Goal: Task Accomplishment & Management: Complete application form

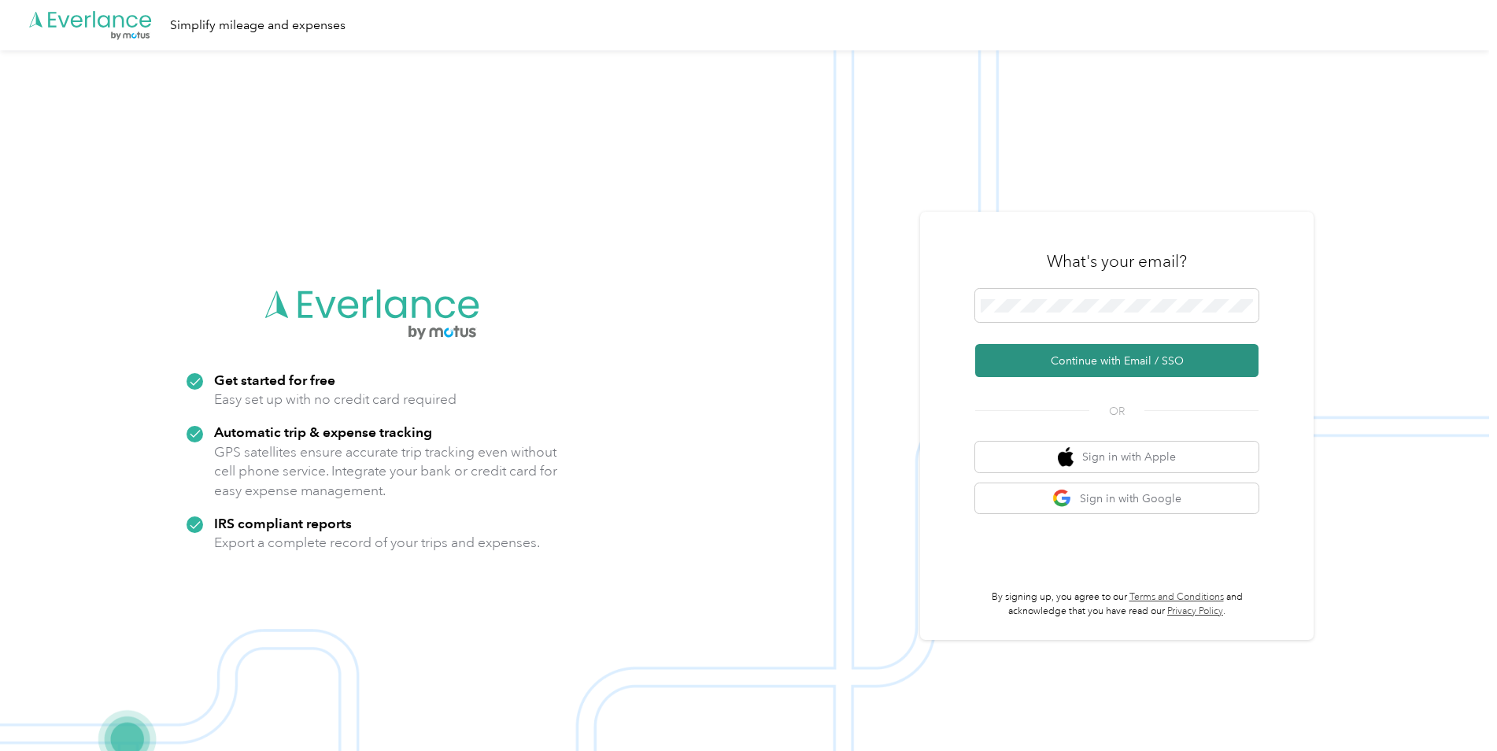
click at [1099, 360] on button "Continue with Email / SSO" at bounding box center [1116, 360] width 283 height 33
click at [1066, 362] on button "Continue with Email / SSO" at bounding box center [1116, 360] width 283 height 33
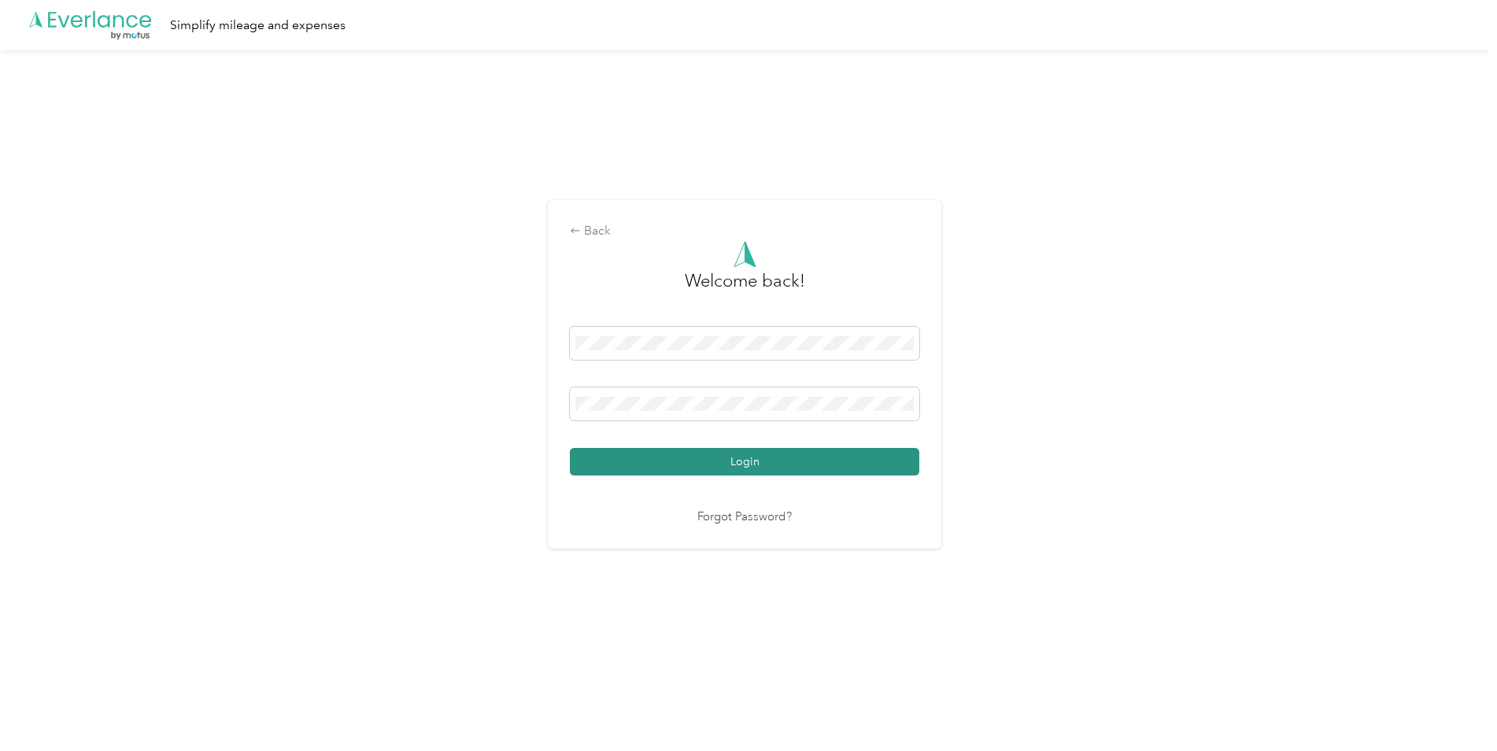
click at [850, 466] on button "Login" at bounding box center [744, 462] width 349 height 28
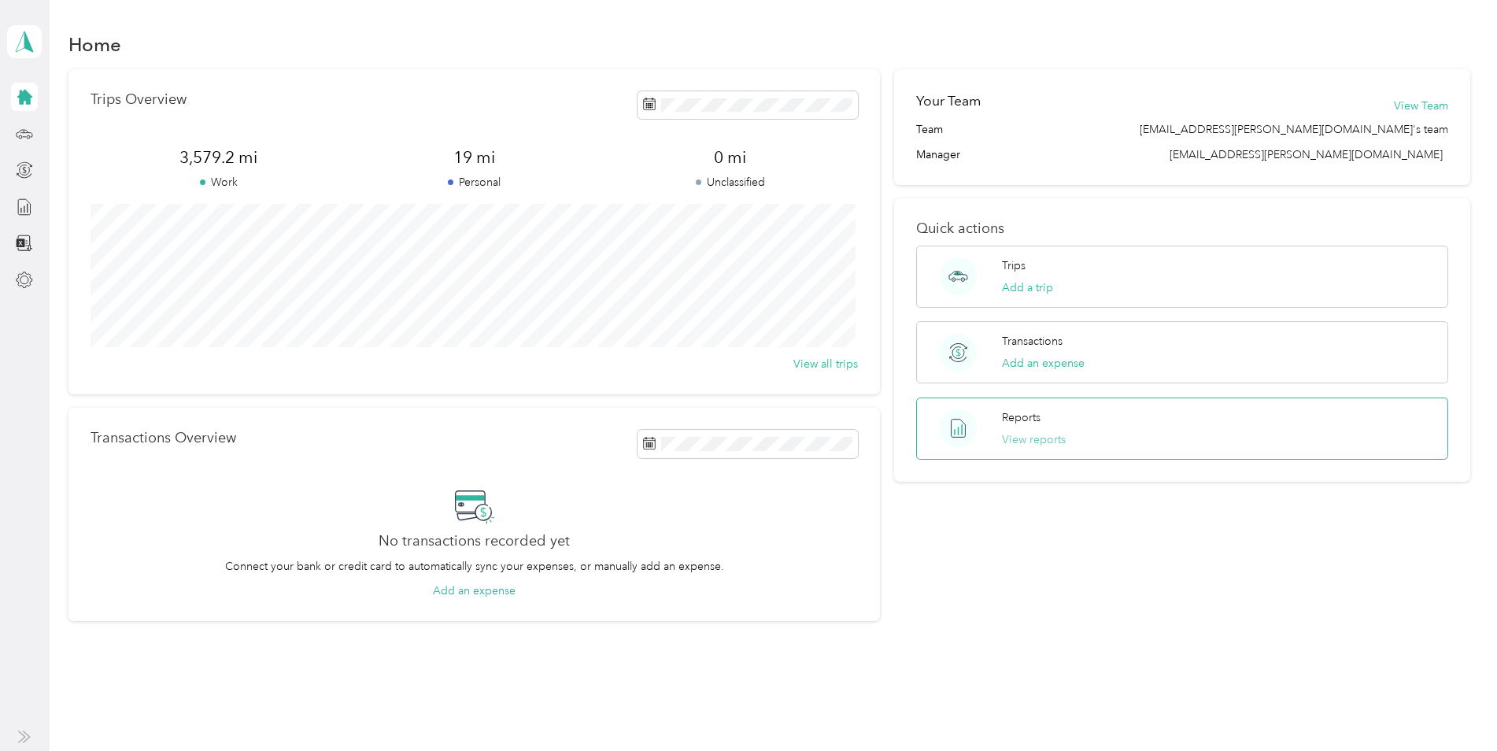
click at [1013, 441] on button "View reports" at bounding box center [1034, 439] width 64 height 17
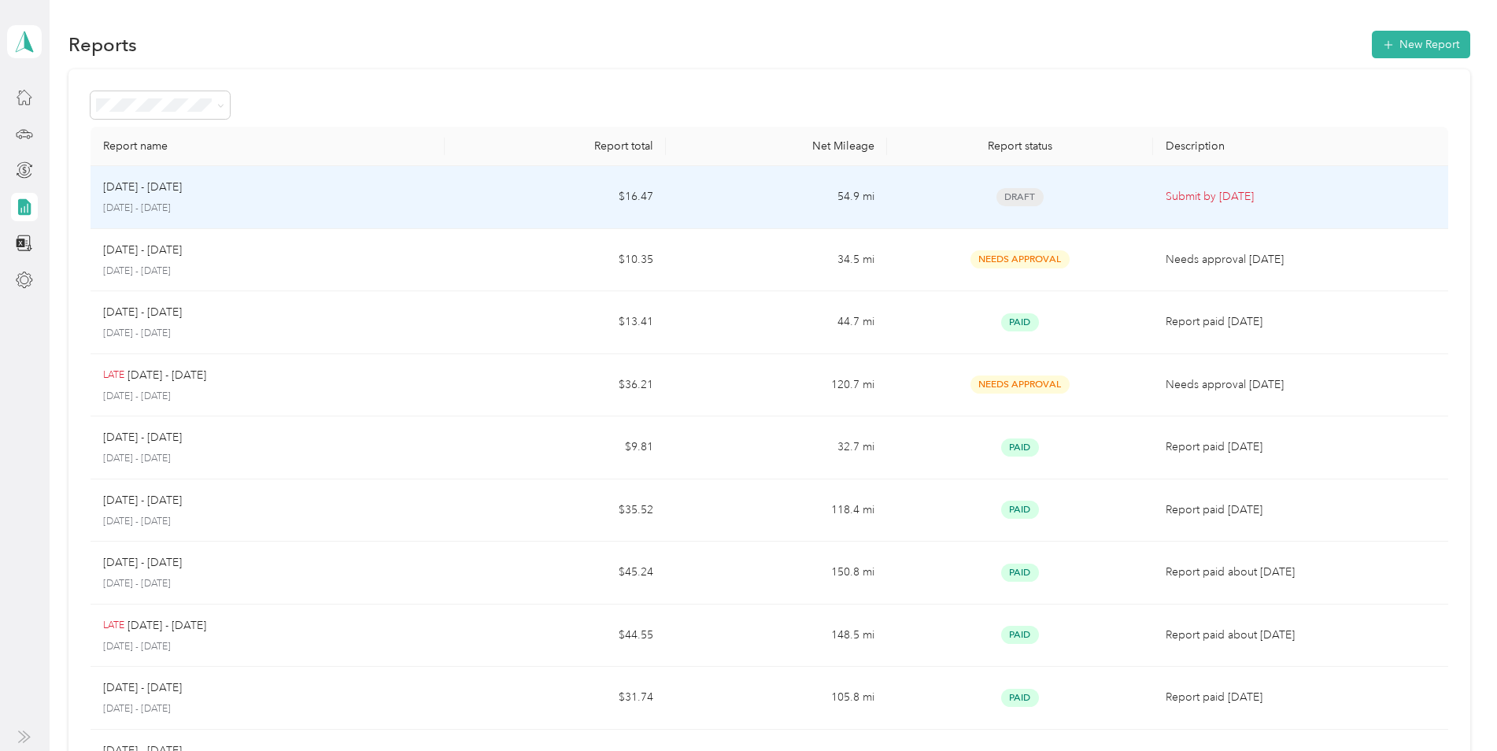
click at [826, 196] on td "54.9 mi" at bounding box center [776, 197] width 221 height 63
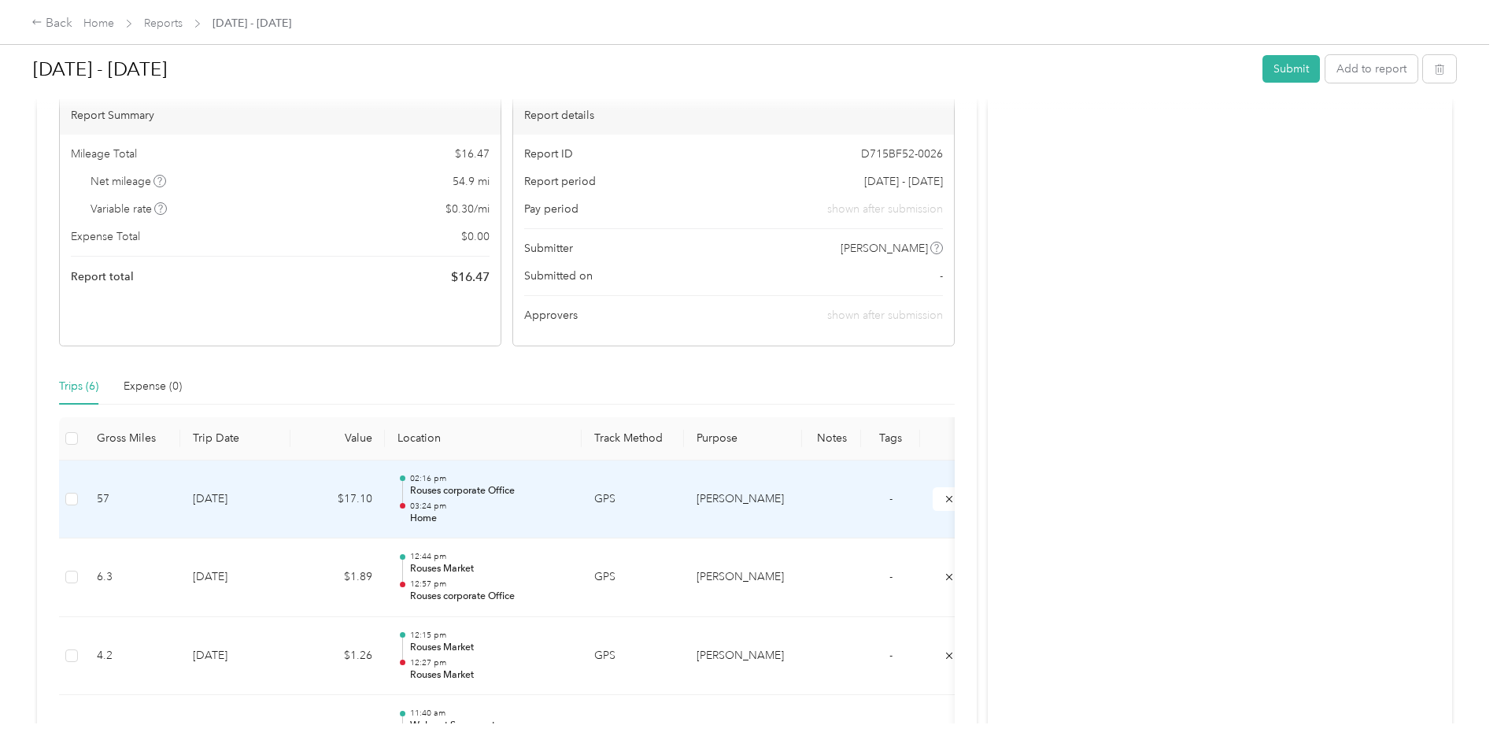
scroll to position [157, 0]
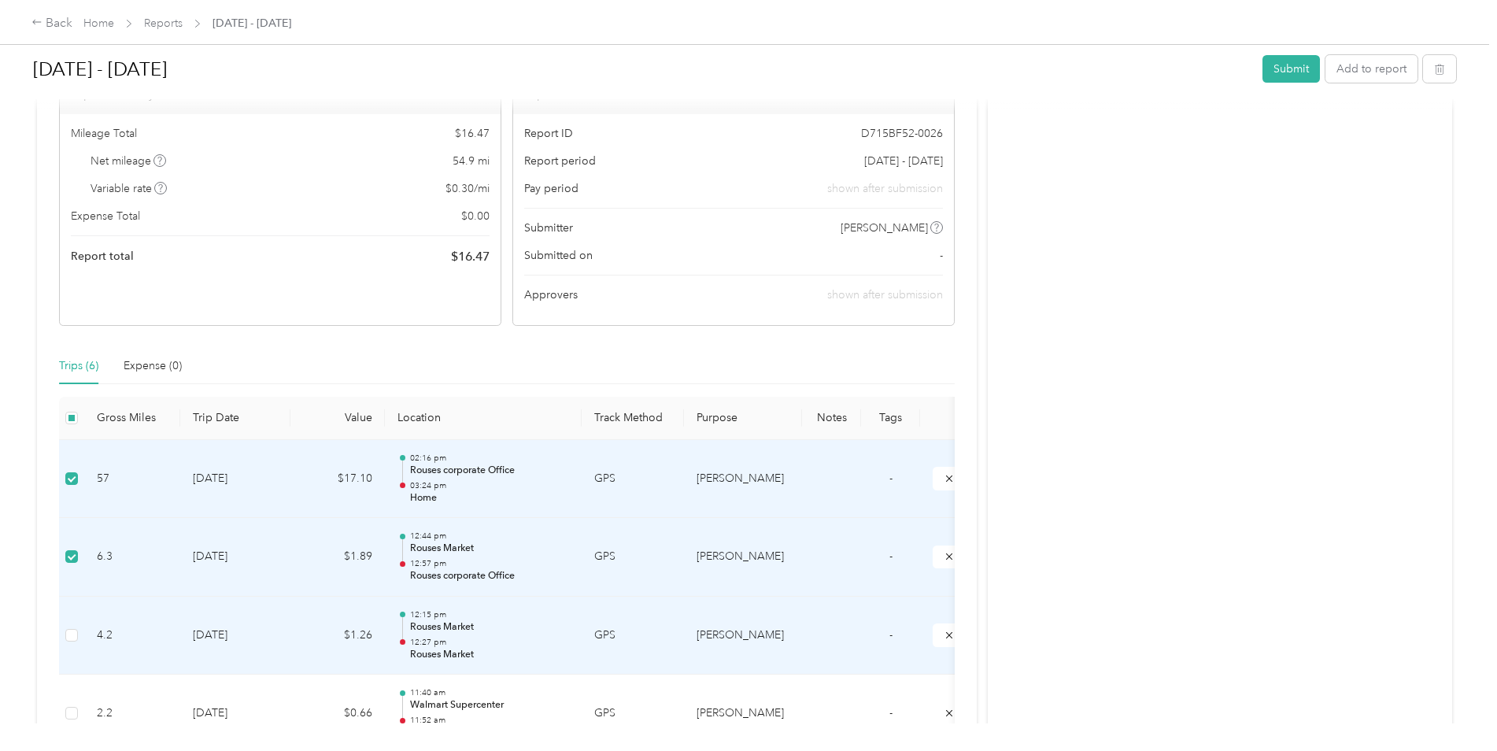
click at [80, 636] on td at bounding box center [71, 636] width 25 height 79
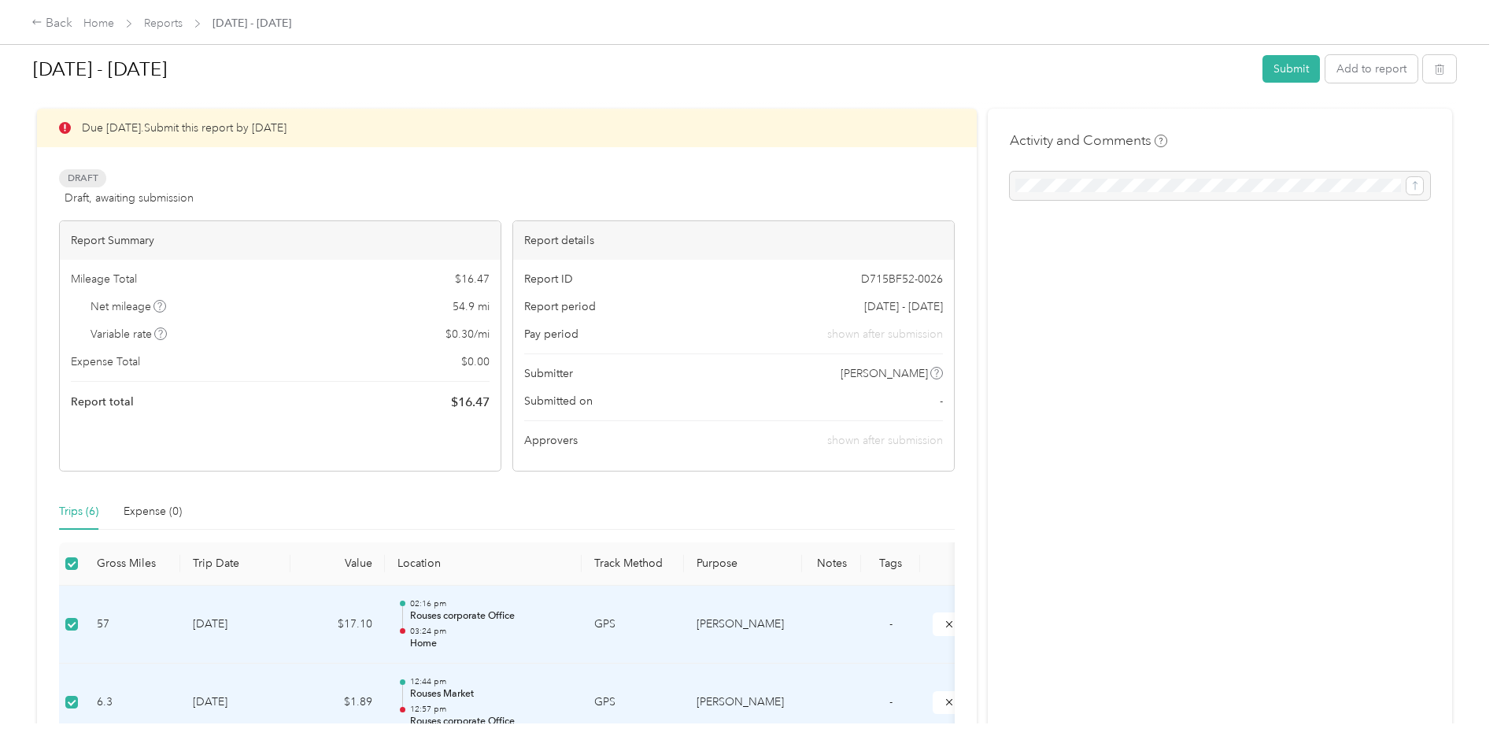
scroll to position [0, 0]
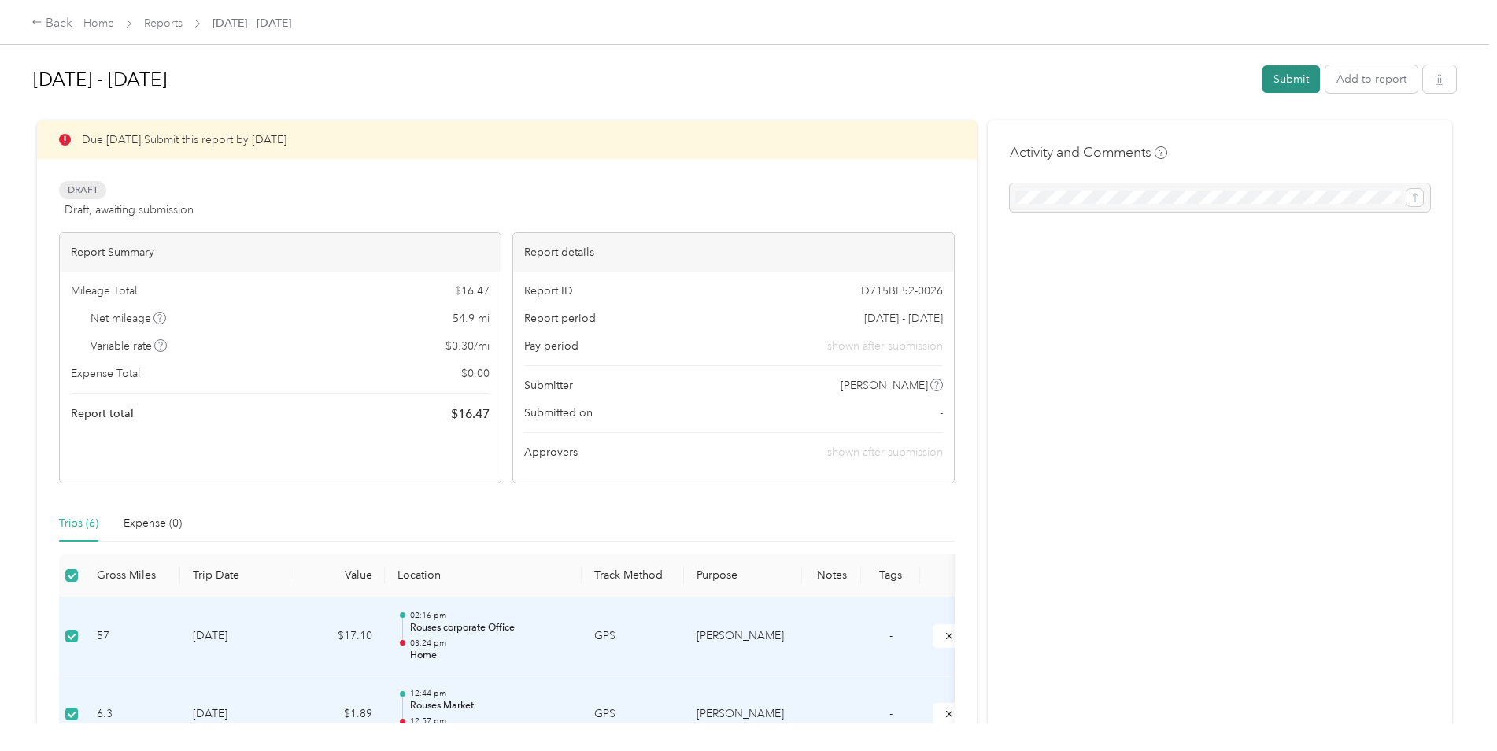
click at [1287, 79] on button "Submit" at bounding box center [1290, 79] width 57 height 28
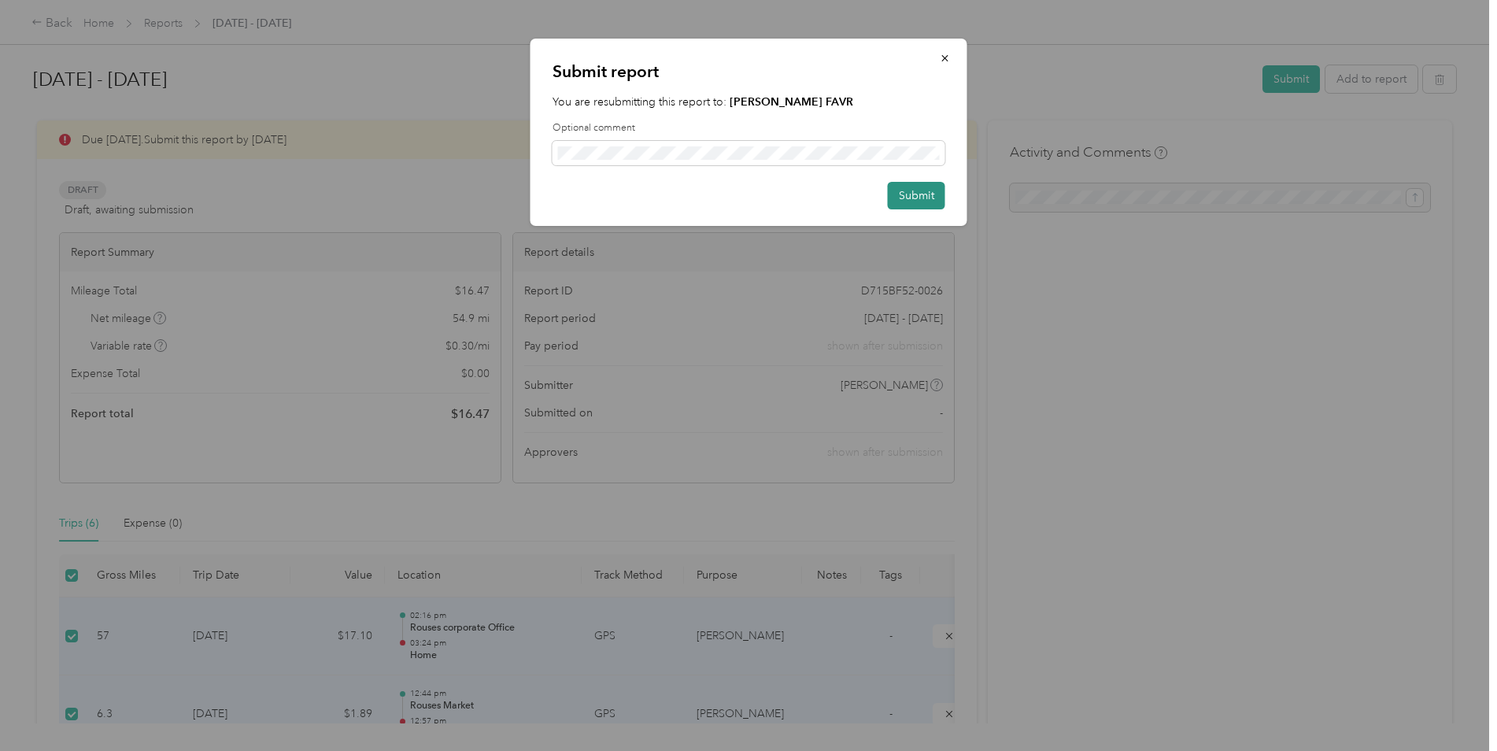
click at [922, 198] on button "Submit" at bounding box center [916, 196] width 57 height 28
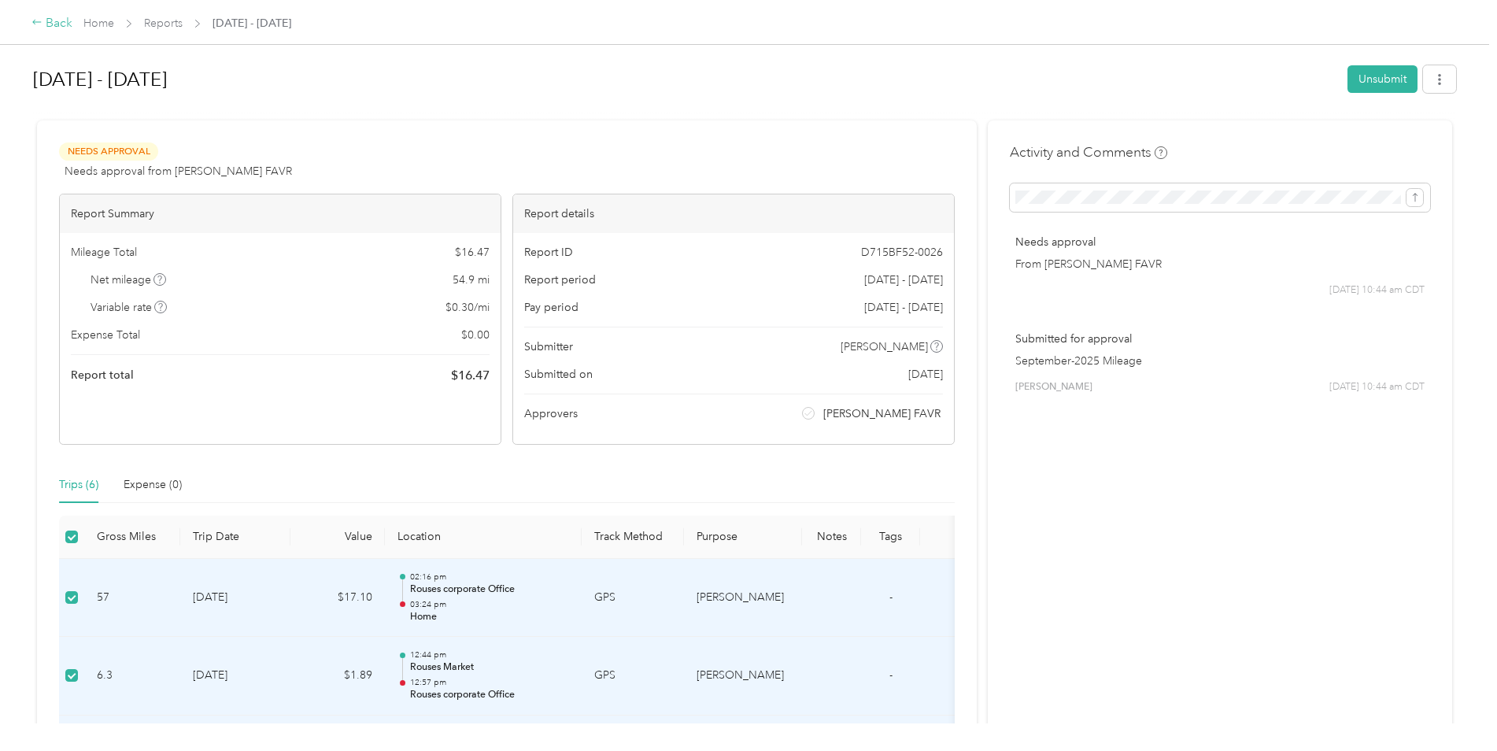
click at [59, 20] on div "Back" at bounding box center [51, 23] width 41 height 19
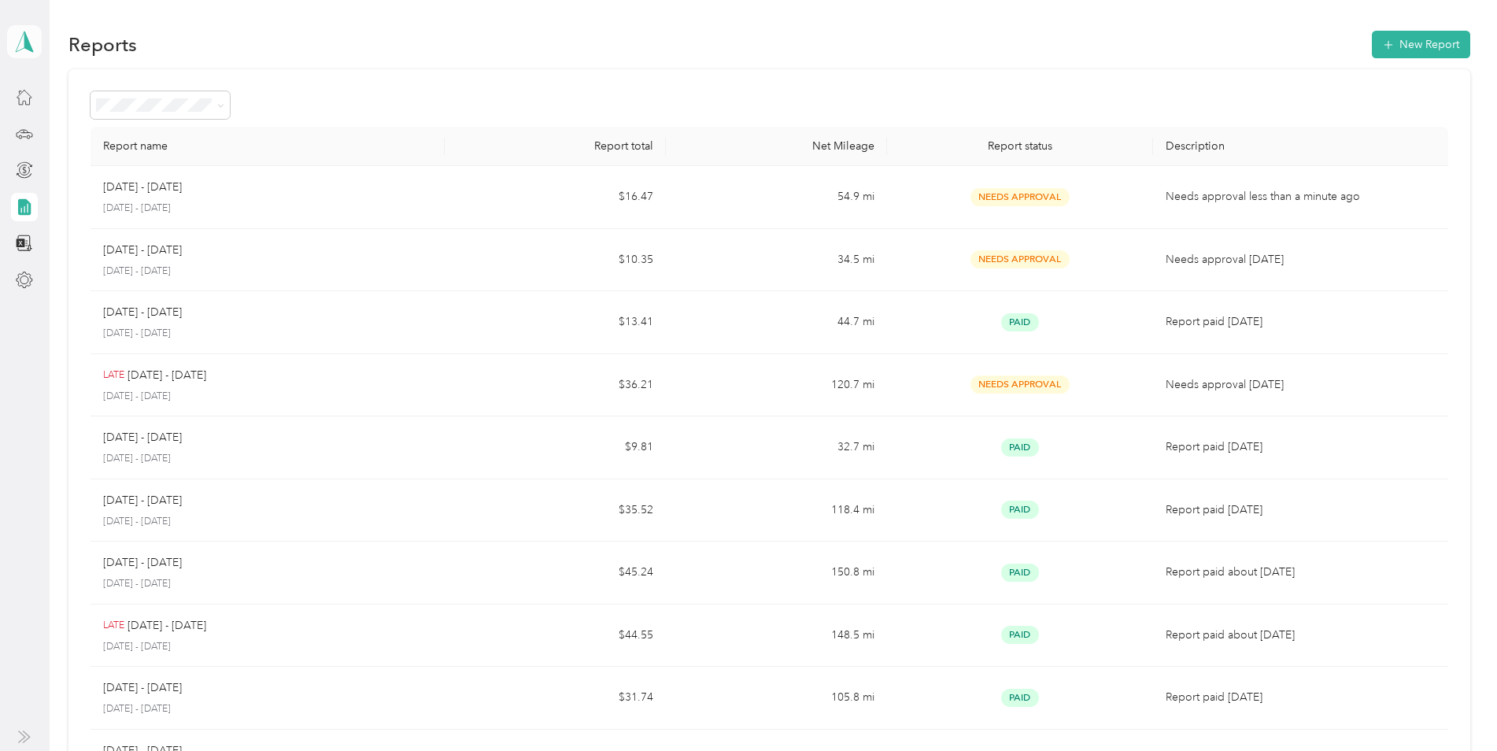
click at [30, 45] on polygon at bounding box center [28, 41] width 9 height 20
click at [54, 129] on div "Log out" at bounding box center [51, 126] width 61 height 17
